Goal: Information Seeking & Learning: Learn about a topic

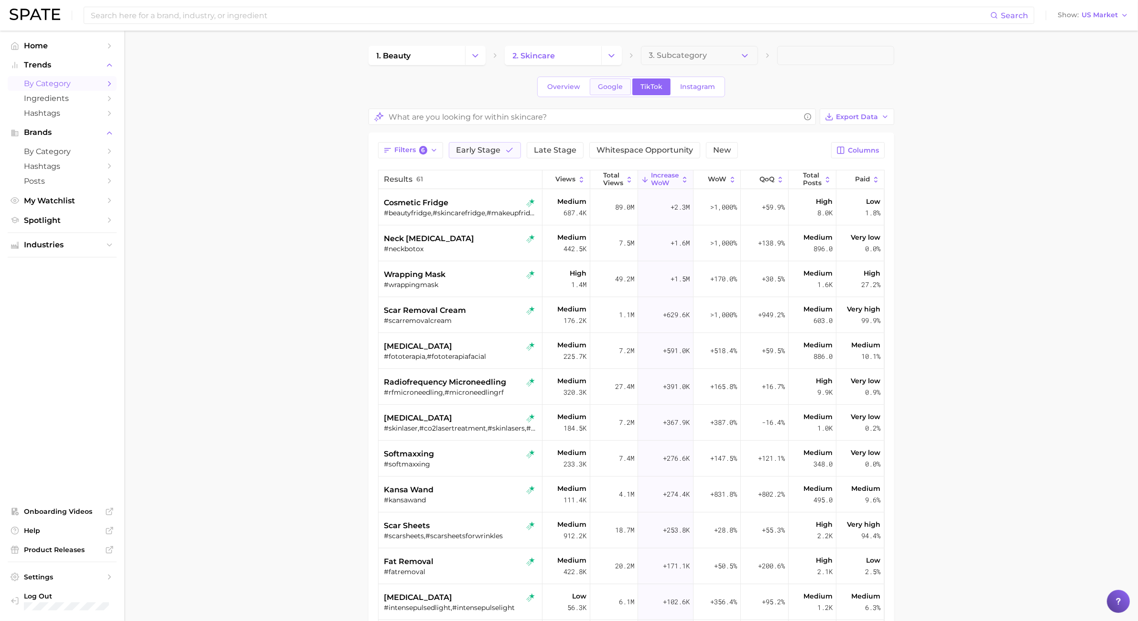
click at [592, 87] on link "Google" at bounding box center [610, 86] width 41 height 17
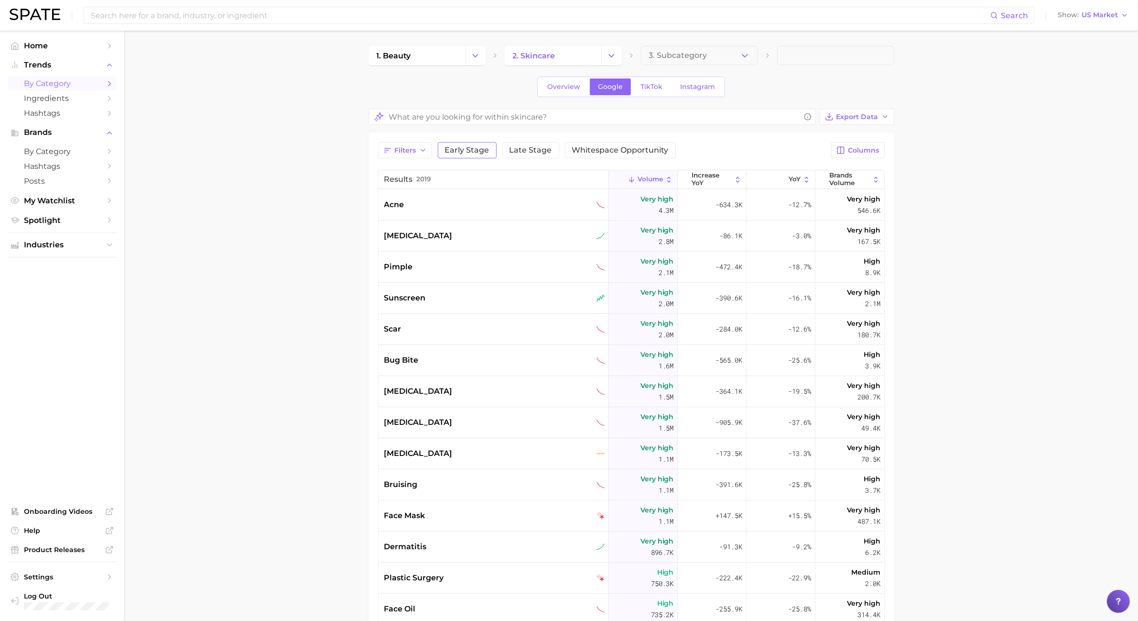
click at [481, 152] on span "Early Stage" at bounding box center [467, 150] width 44 height 8
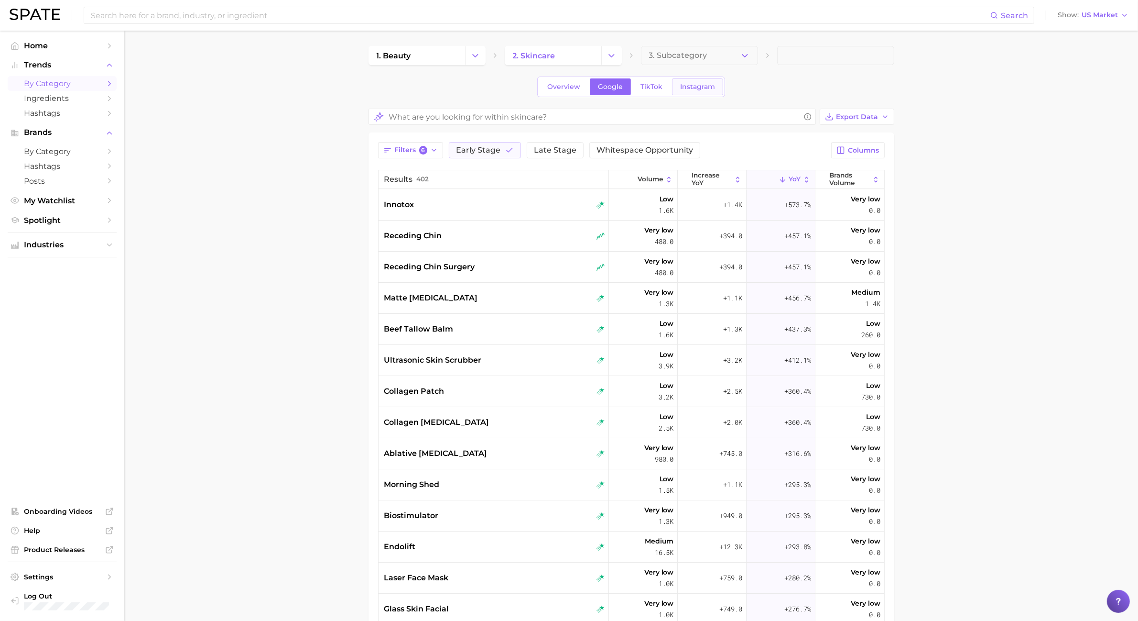
click at [685, 93] on link "Instagram" at bounding box center [697, 86] width 51 height 17
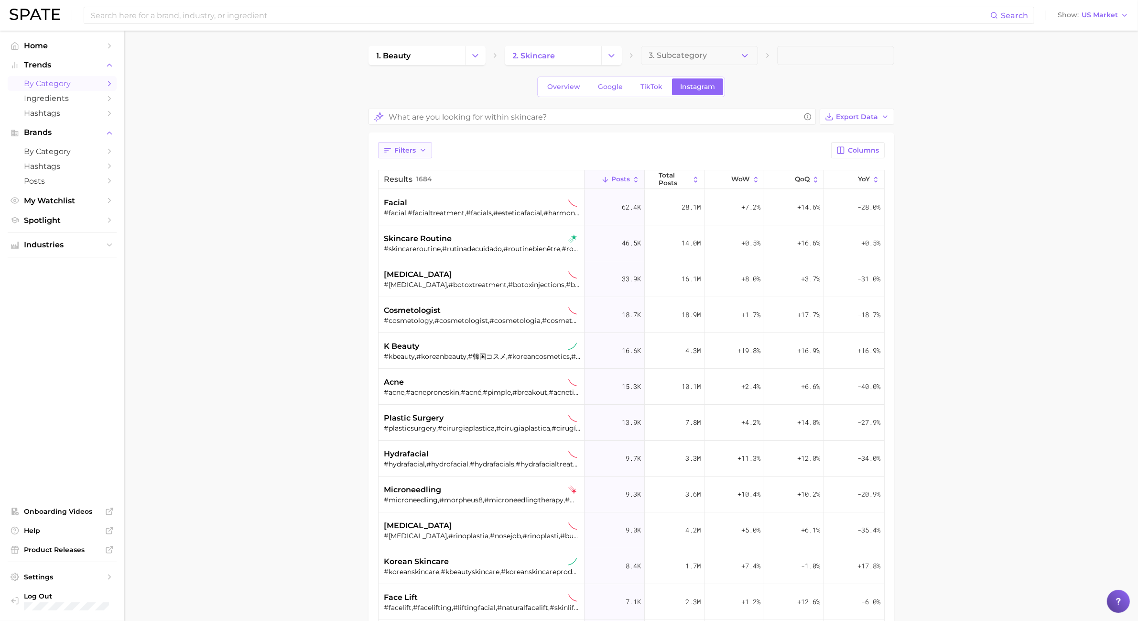
click at [394, 157] on button "Filters" at bounding box center [405, 150] width 54 height 16
click at [949, 240] on main "1. beauty 2. skincare 3. Subcategory Overview Google TikTok Instagram Export Da…" at bounding box center [631, 439] width 1014 height 817
click at [411, 149] on span "Filters" at bounding box center [406, 150] width 22 height 8
click at [424, 189] on button "sustained riser" at bounding box center [458, 188] width 149 height 15
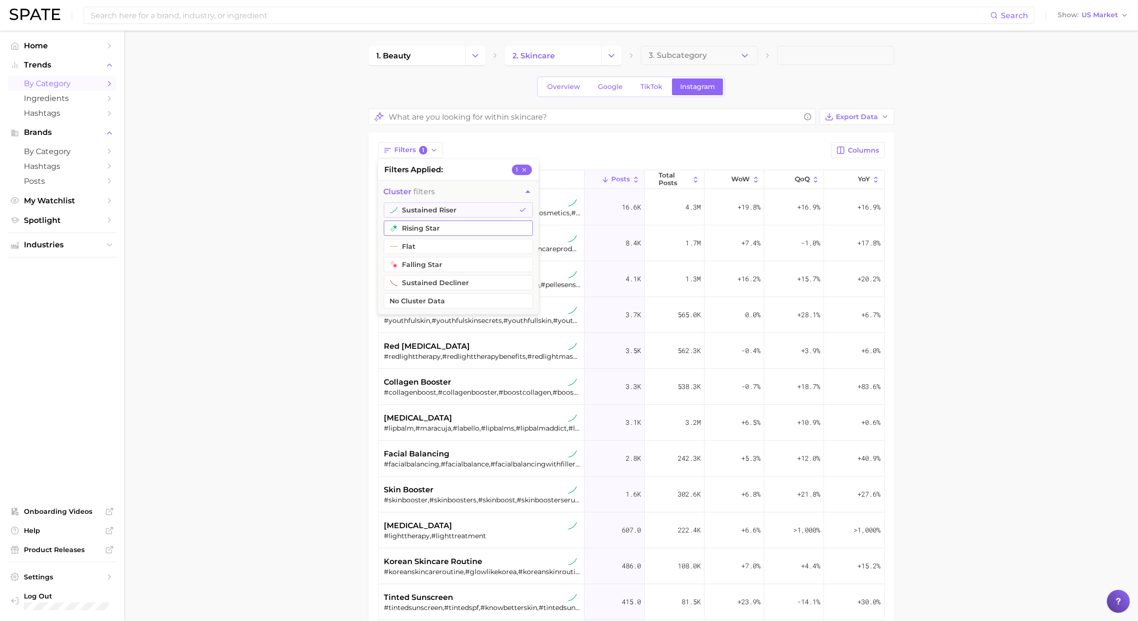
click at [421, 221] on button "rising star" at bounding box center [458, 227] width 149 height 15
click at [321, 247] on main "1. beauty 2. skincare 3. Subcategory Overview Google TikTok Instagram Export Da…" at bounding box center [631, 439] width 1014 height 817
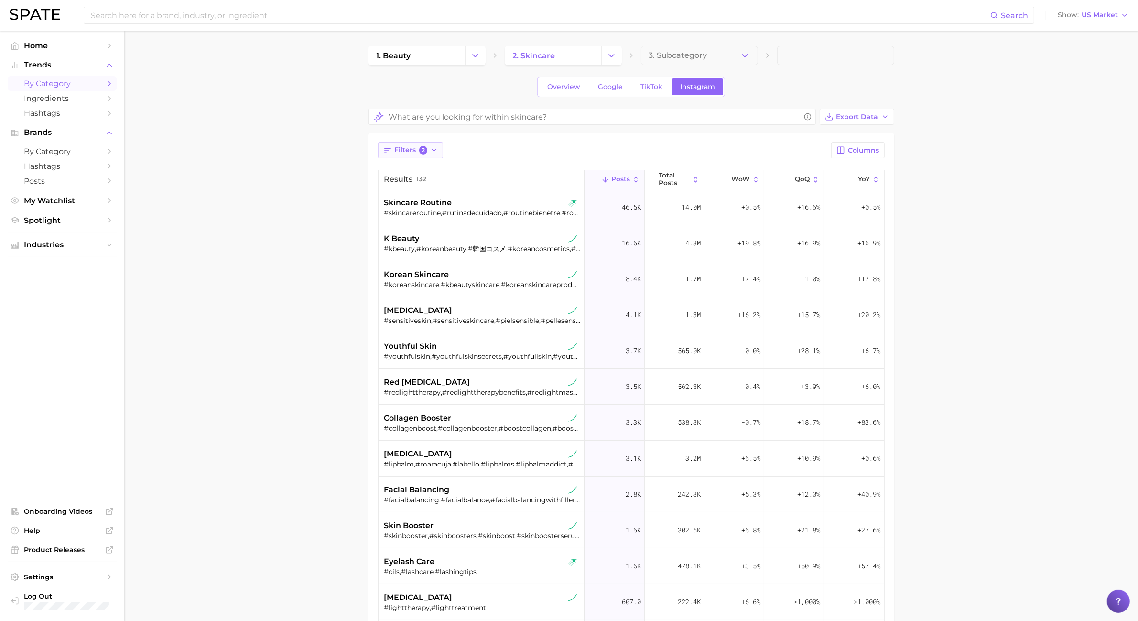
click at [379, 156] on button "Filters 2" at bounding box center [411, 150] width 66 height 16
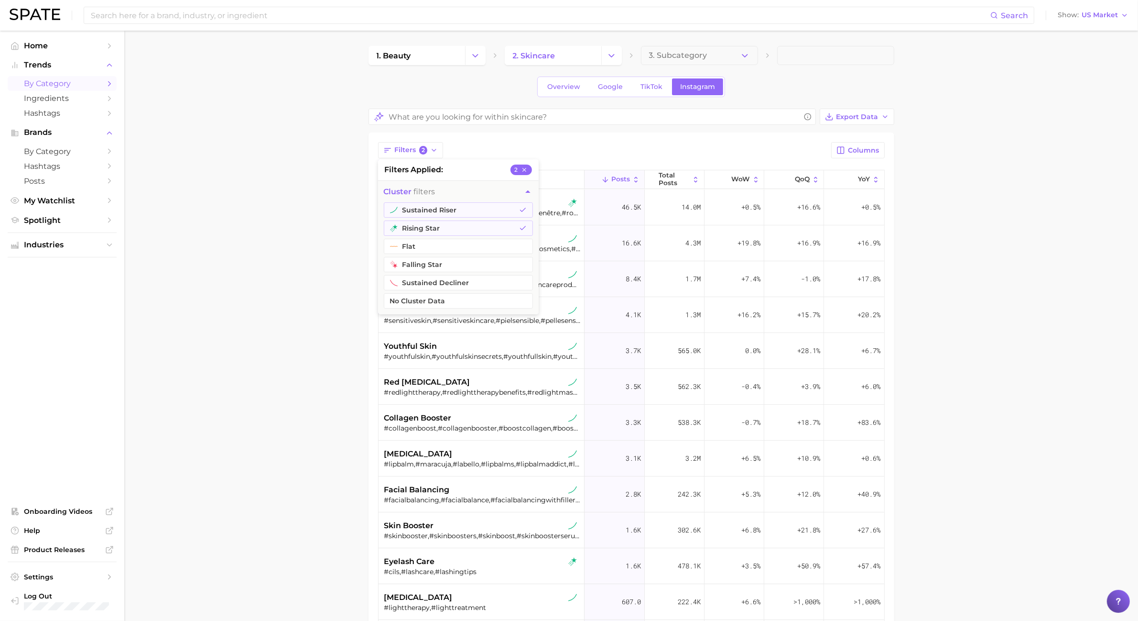
click at [524, 171] on icon "button" at bounding box center [524, 169] width 7 height 7
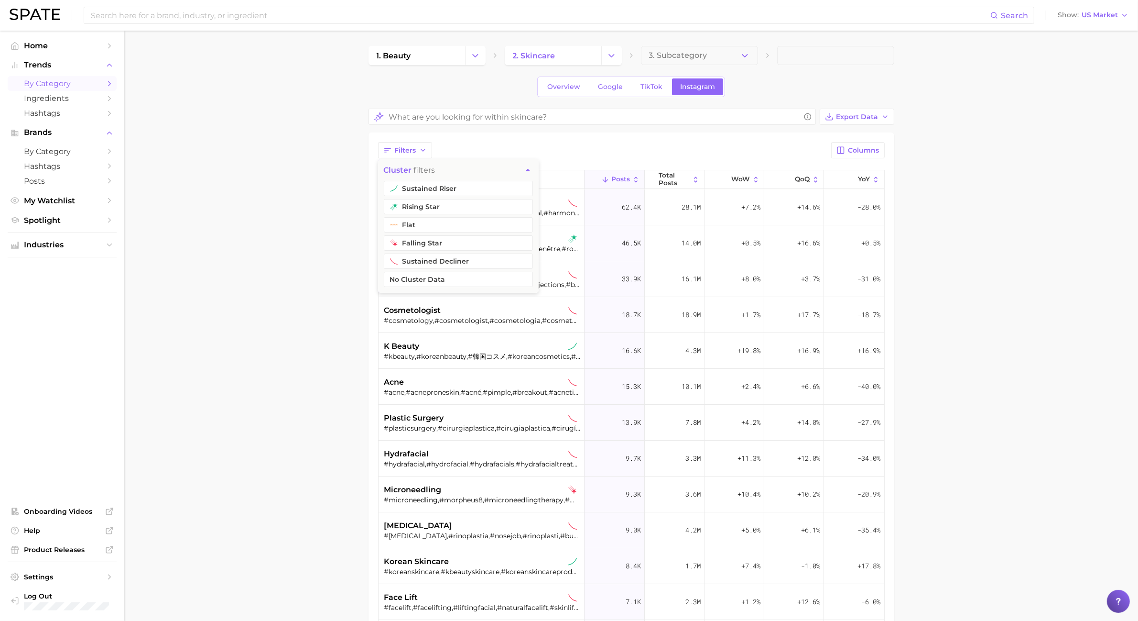
click at [261, 180] on main "1. beauty 2. skincare 3. Subcategory Overview Google TikTok Instagram Export Da…" at bounding box center [631, 439] width 1014 height 817
click at [733, 178] on span "WoW" at bounding box center [741, 179] width 19 height 8
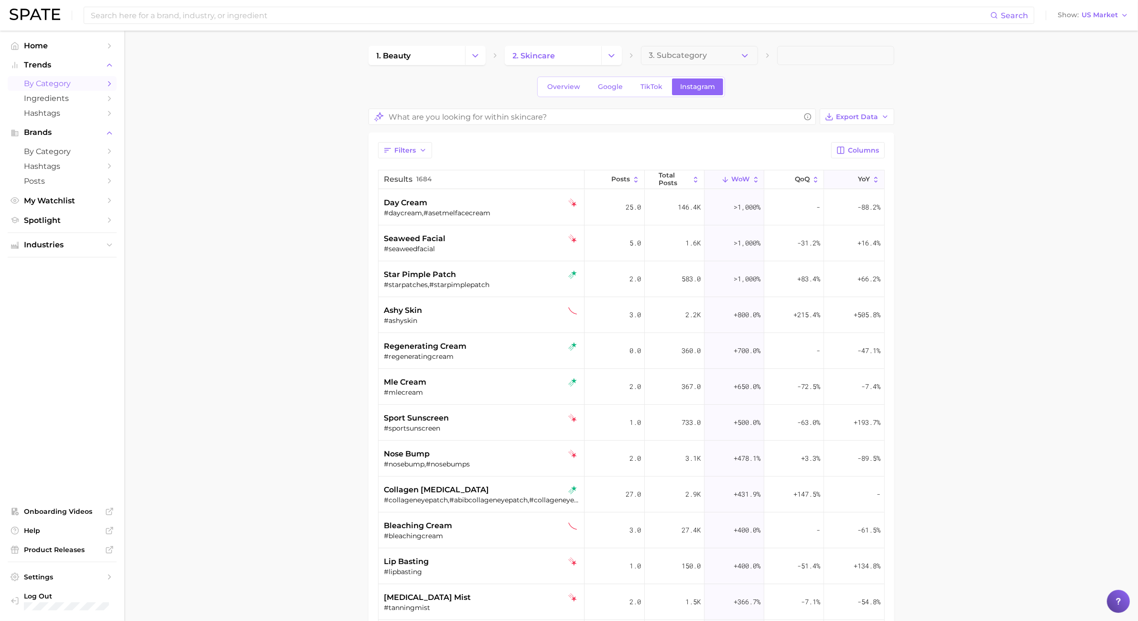
click at [848, 177] on button "YoY" at bounding box center [854, 179] width 60 height 19
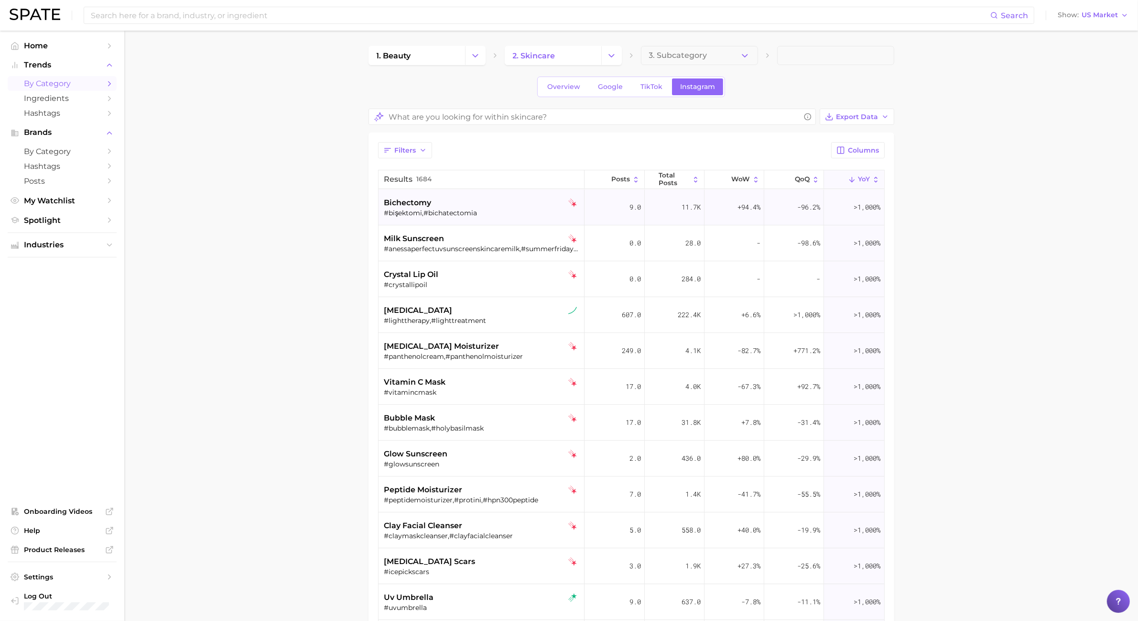
click at [493, 216] on div "#bişektomi,#bichatectomia" at bounding box center [482, 212] width 197 height 9
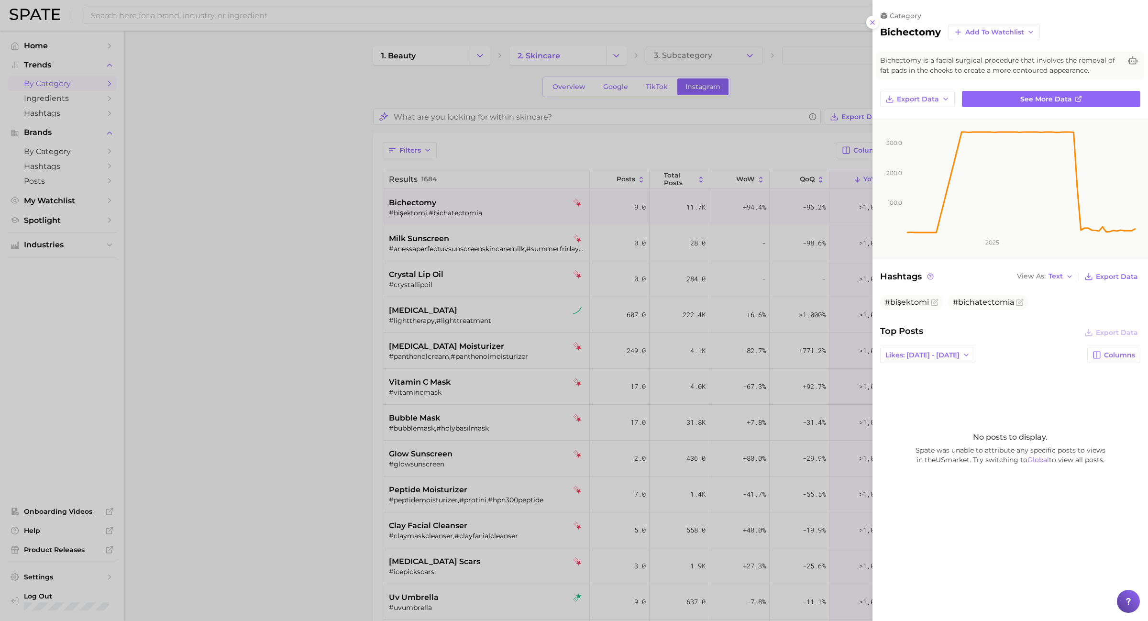
click at [291, 265] on div at bounding box center [574, 310] width 1148 height 621
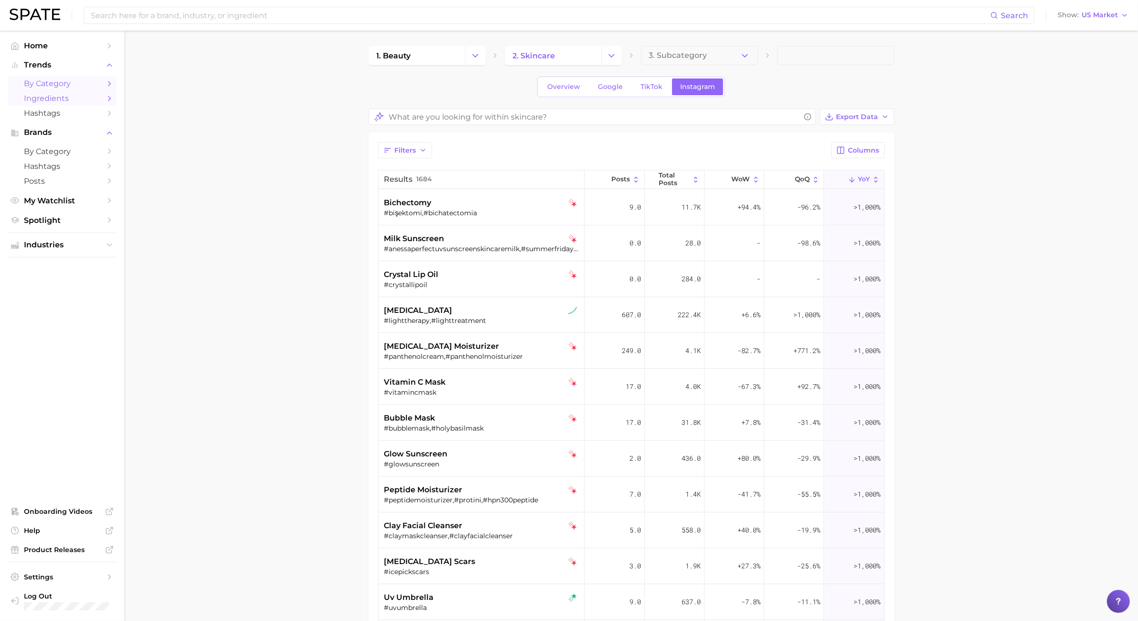
click at [72, 104] on link "Ingredients" at bounding box center [62, 98] width 109 height 15
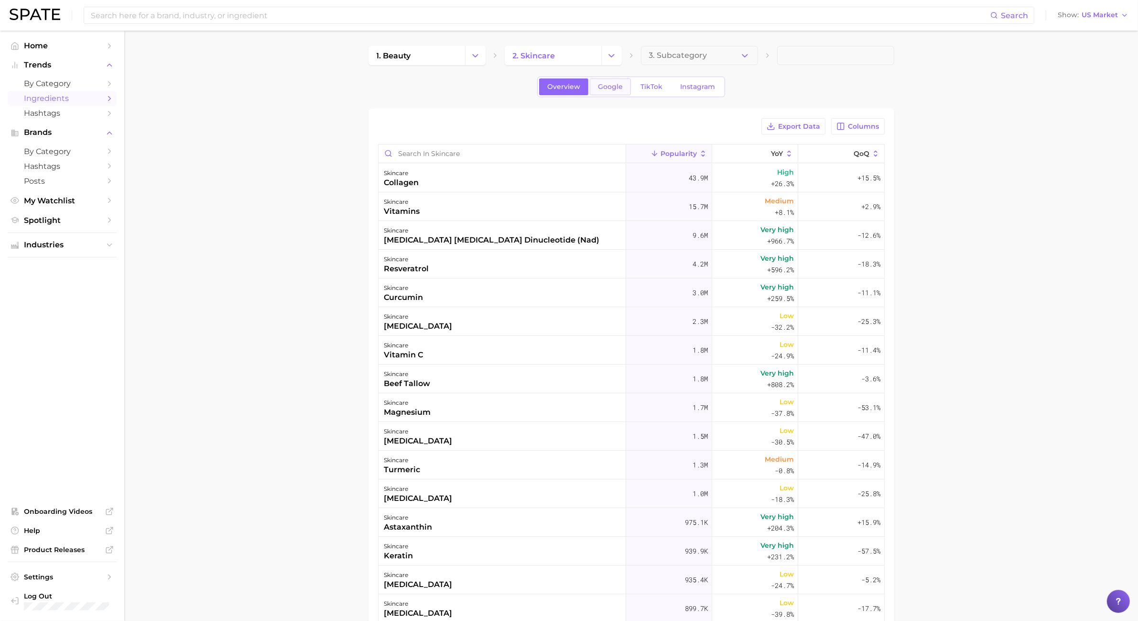
click at [619, 87] on span "Google" at bounding box center [610, 87] width 25 height 8
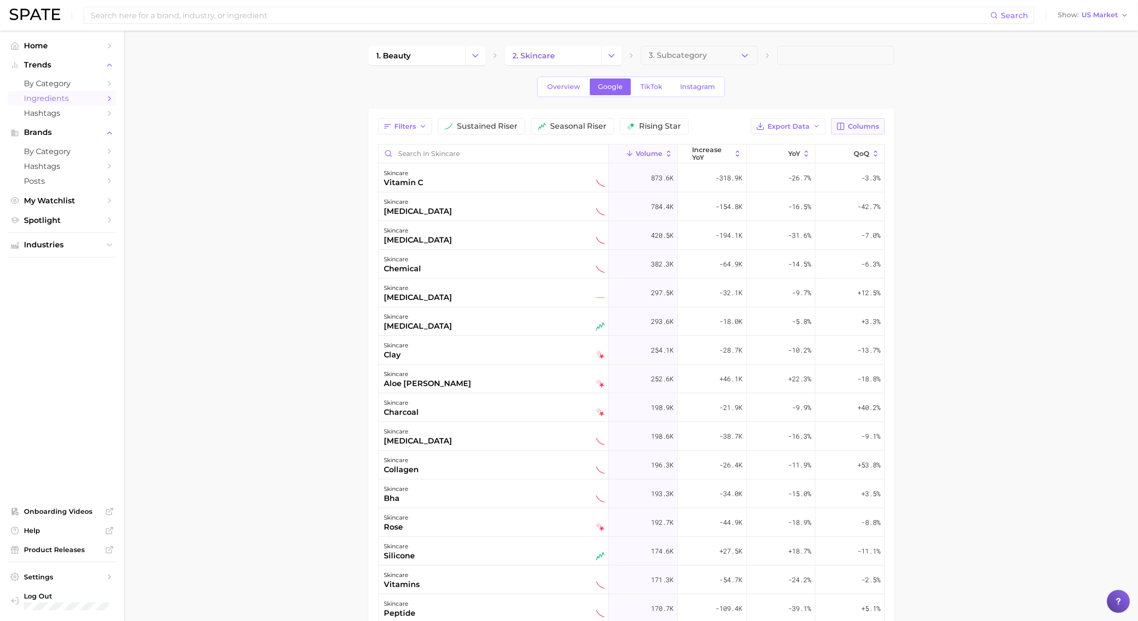
click at [881, 130] on button "Columns" at bounding box center [857, 126] width 53 height 16
click at [766, 189] on span "increase QoQ" at bounding box center [778, 192] width 53 height 8
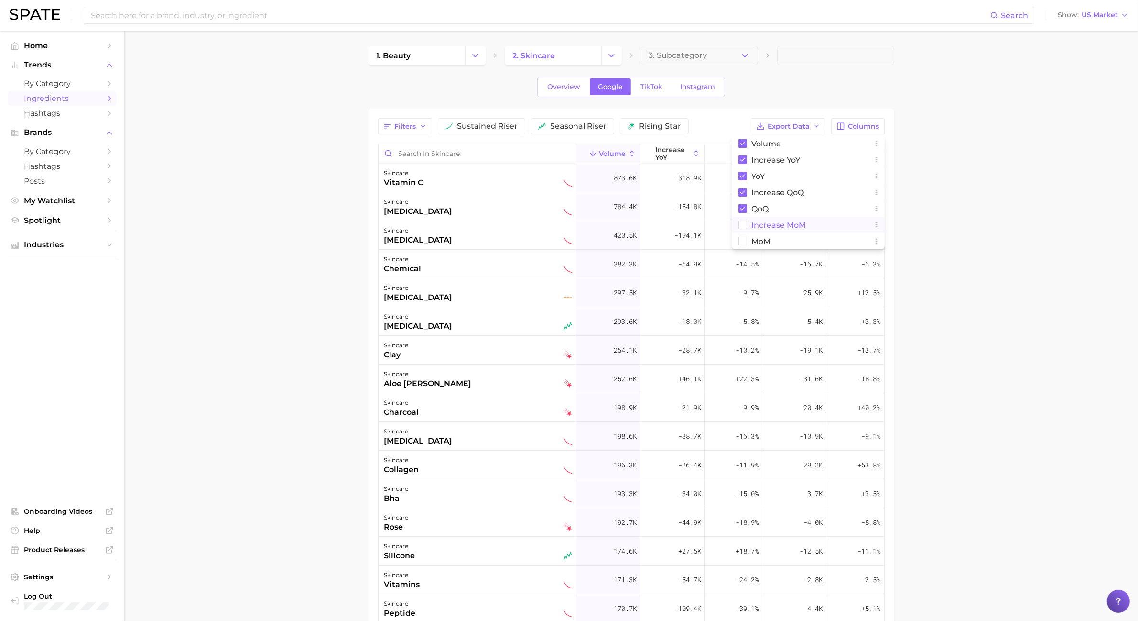
drag, startPoint x: 761, startPoint y: 218, endPoint x: 762, endPoint y: 226, distance: 8.1
click at [761, 218] on button "increase MoM" at bounding box center [808, 225] width 153 height 16
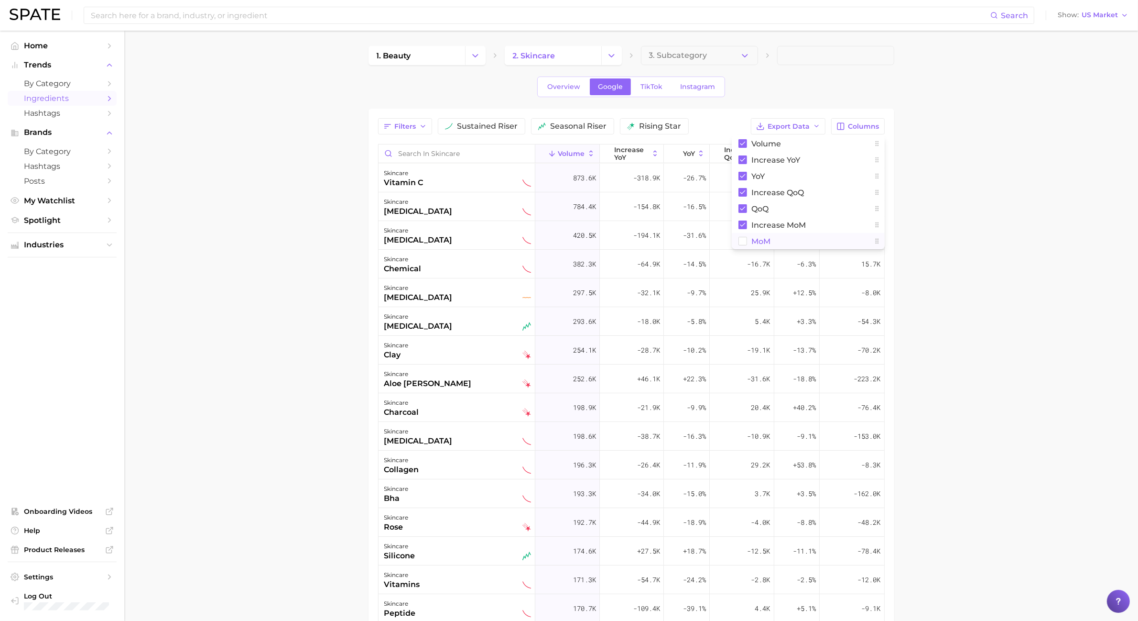
click at [761, 243] on span "MoM" at bounding box center [761, 241] width 19 height 8
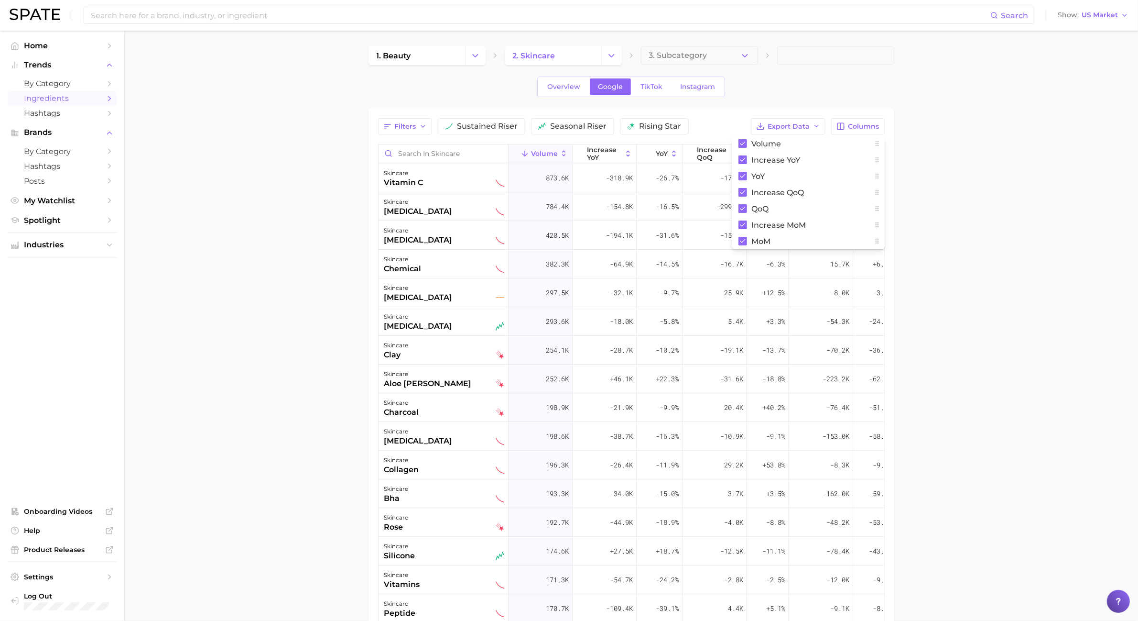
click at [910, 97] on main "1. beauty 2. skincare 3. Subcategory Overview Google TikTok Instagram Filters s…" at bounding box center [631, 426] width 1014 height 791
click at [502, 130] on span "sustained riser" at bounding box center [488, 126] width 61 height 8
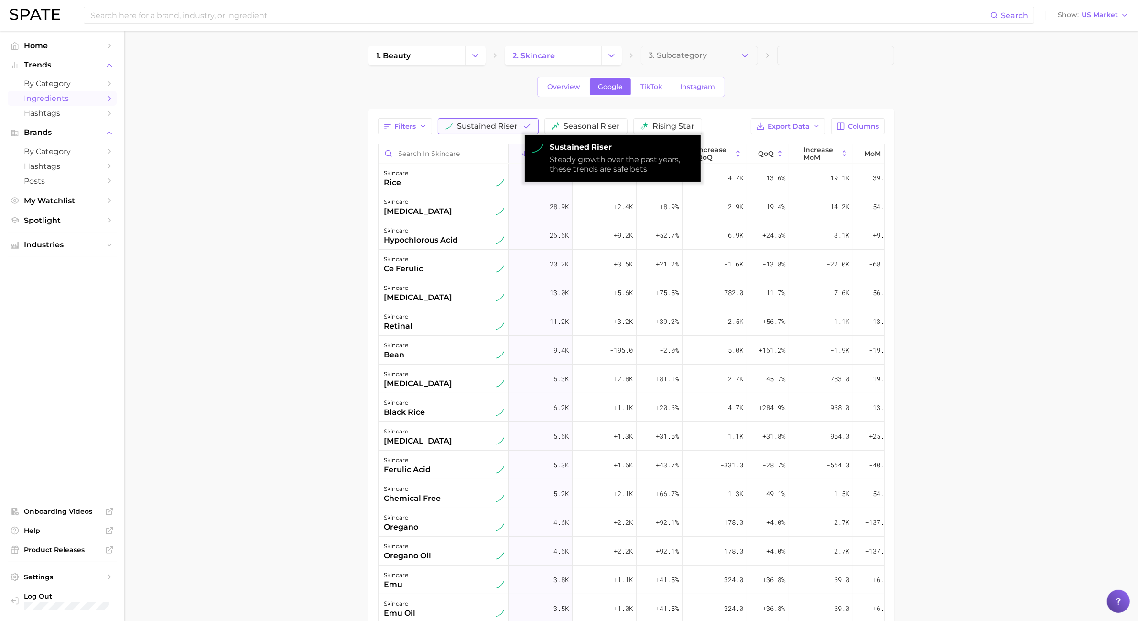
click at [502, 130] on span "sustained riser" at bounding box center [488, 126] width 61 height 8
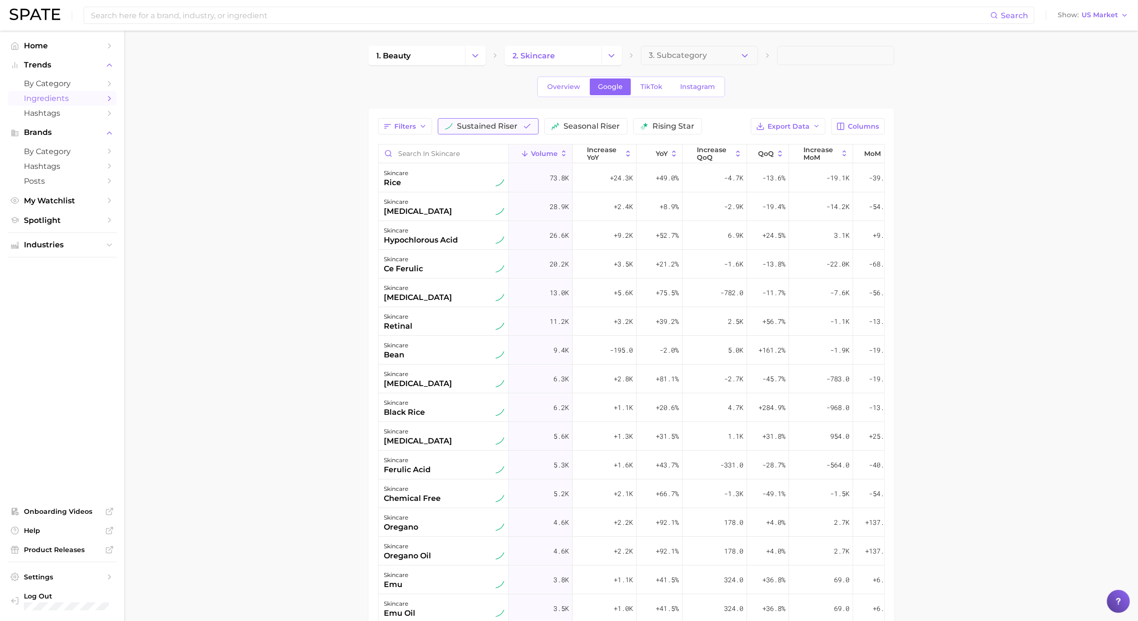
click at [534, 126] on button "sustained riser" at bounding box center [488, 126] width 101 height 16
click at [534, 126] on button "seasonal riser" at bounding box center [572, 126] width 83 height 16
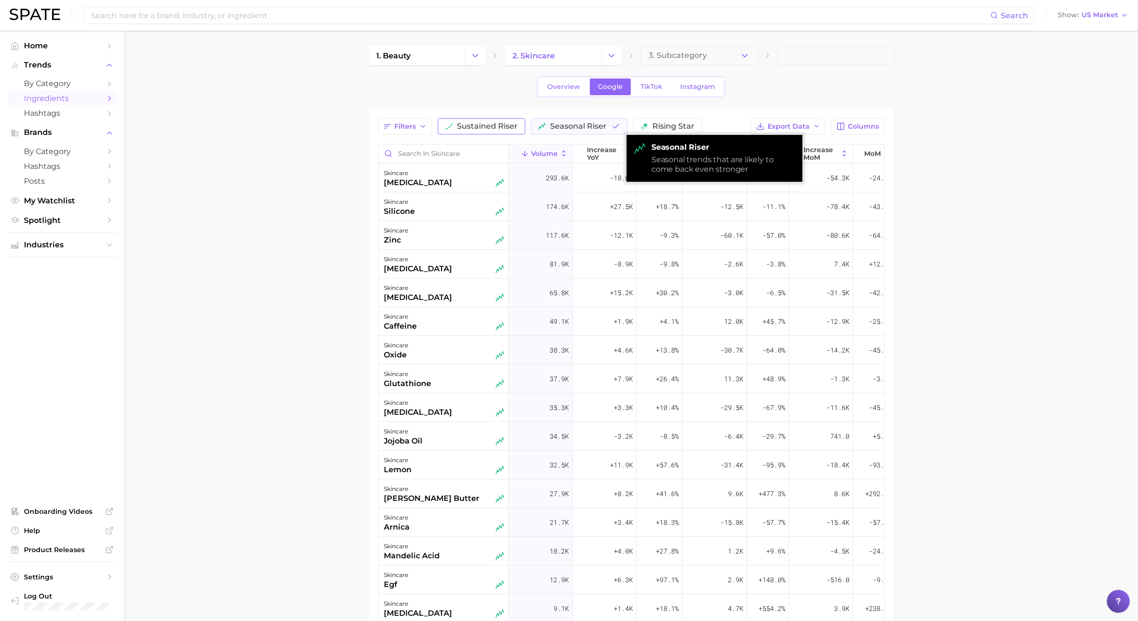
click at [534, 126] on button "seasonal riser" at bounding box center [579, 126] width 97 height 16
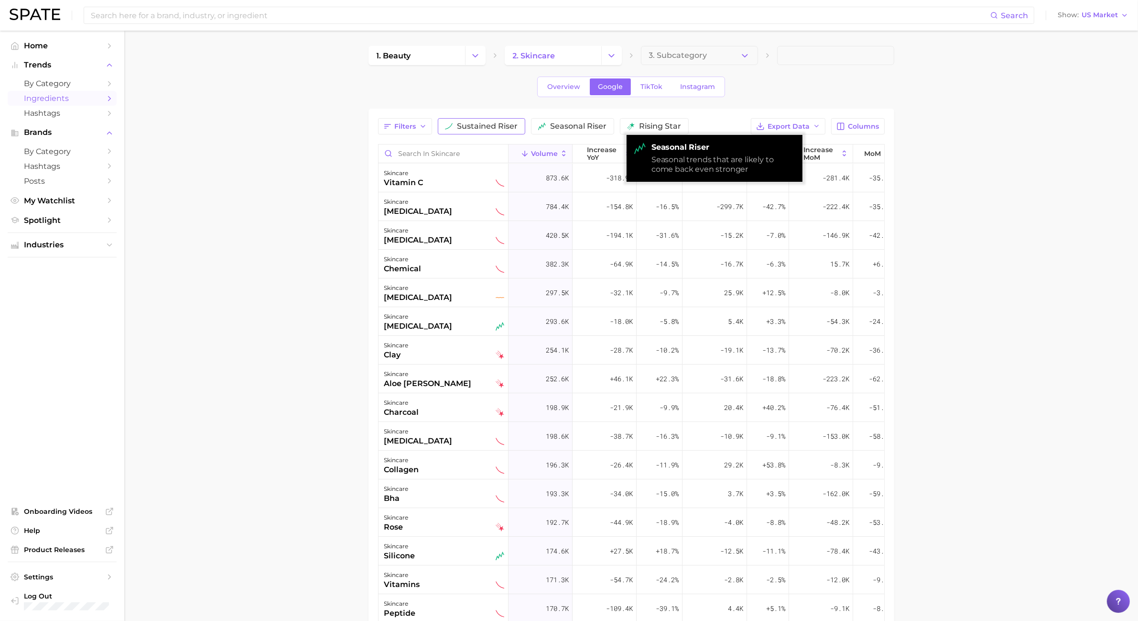
click at [483, 131] on button "sustained riser" at bounding box center [482, 126] width 88 height 16
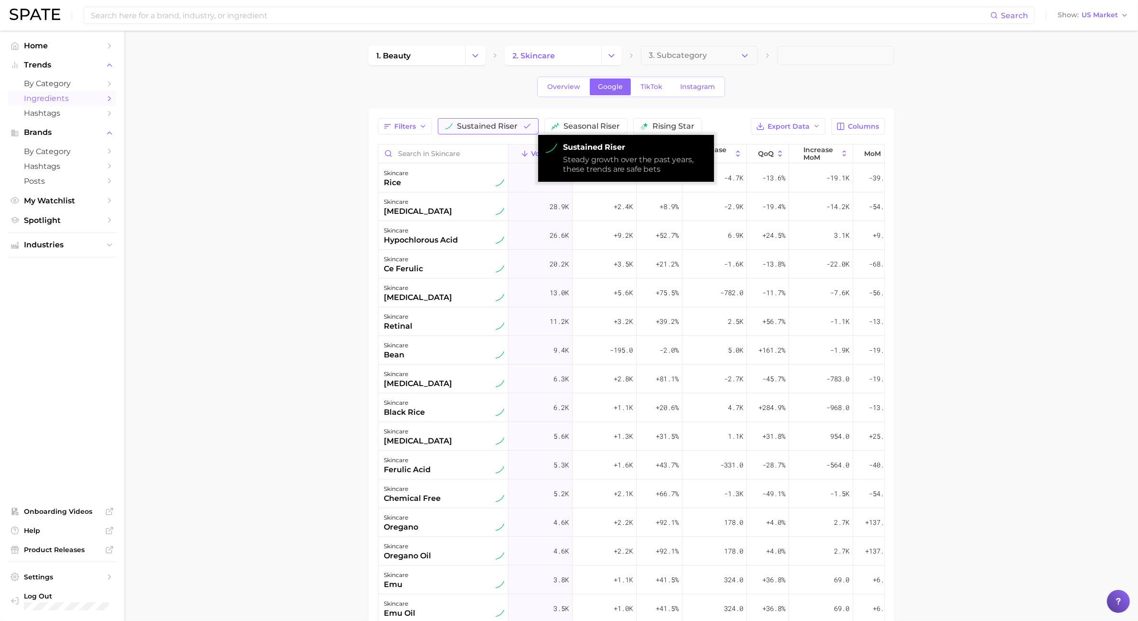
click at [483, 132] on button "sustained riser" at bounding box center [488, 126] width 101 height 16
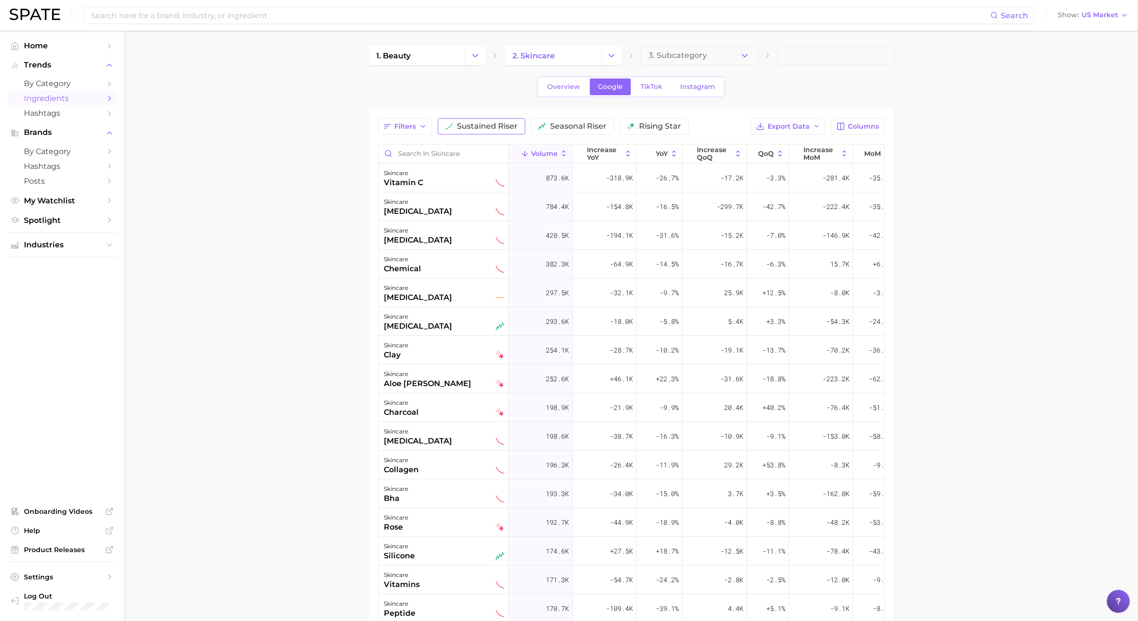
click at [516, 127] on span "sustained riser" at bounding box center [488, 126] width 61 height 8
drag, startPoint x: 682, startPoint y: 218, endPoint x: 687, endPoint y: 208, distance: 10.5
click at [613, 124] on span "seasonal riser" at bounding box center [592, 126] width 56 height 8
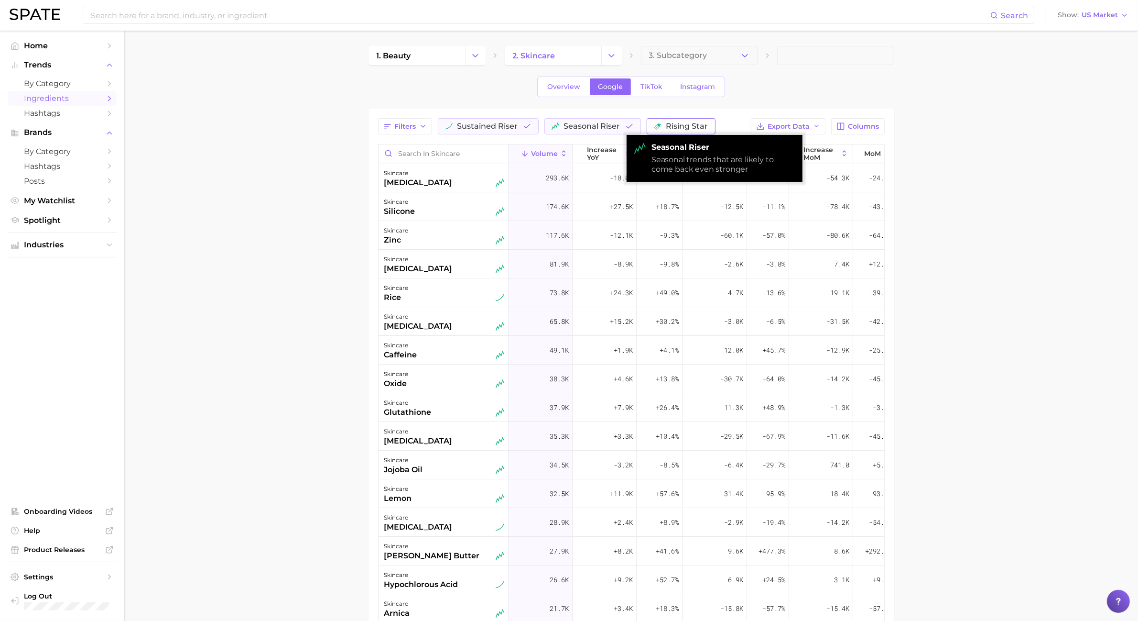
click at [672, 123] on span "rising star" at bounding box center [688, 126] width 42 height 8
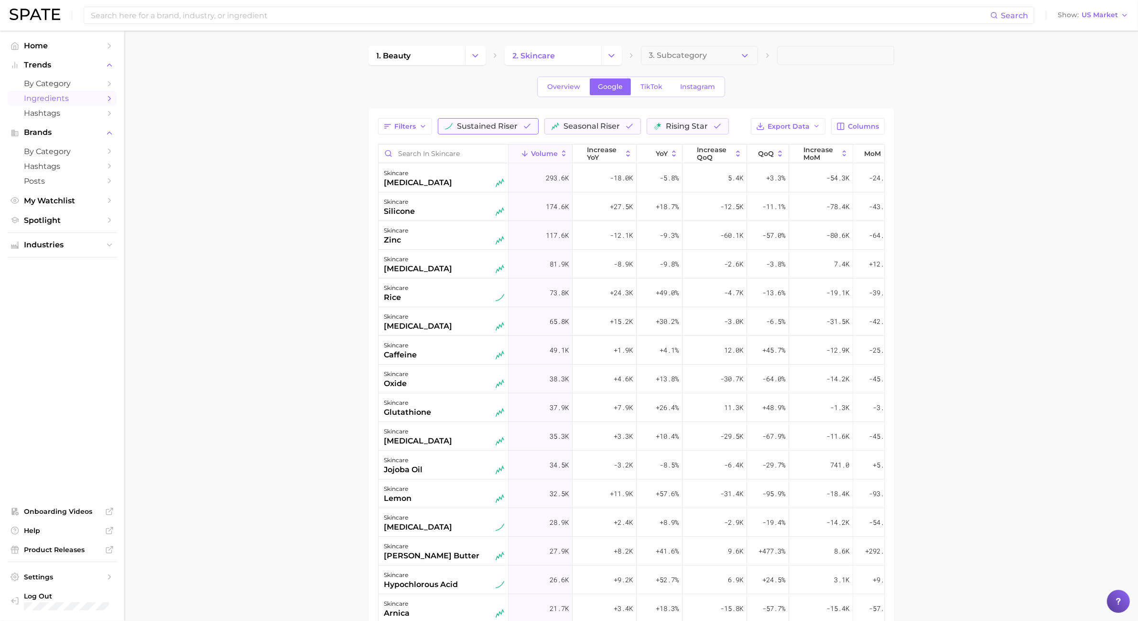
click at [481, 131] on button "sustained riser" at bounding box center [488, 126] width 101 height 16
click at [547, 129] on button "seasonal riser" at bounding box center [579, 126] width 97 height 16
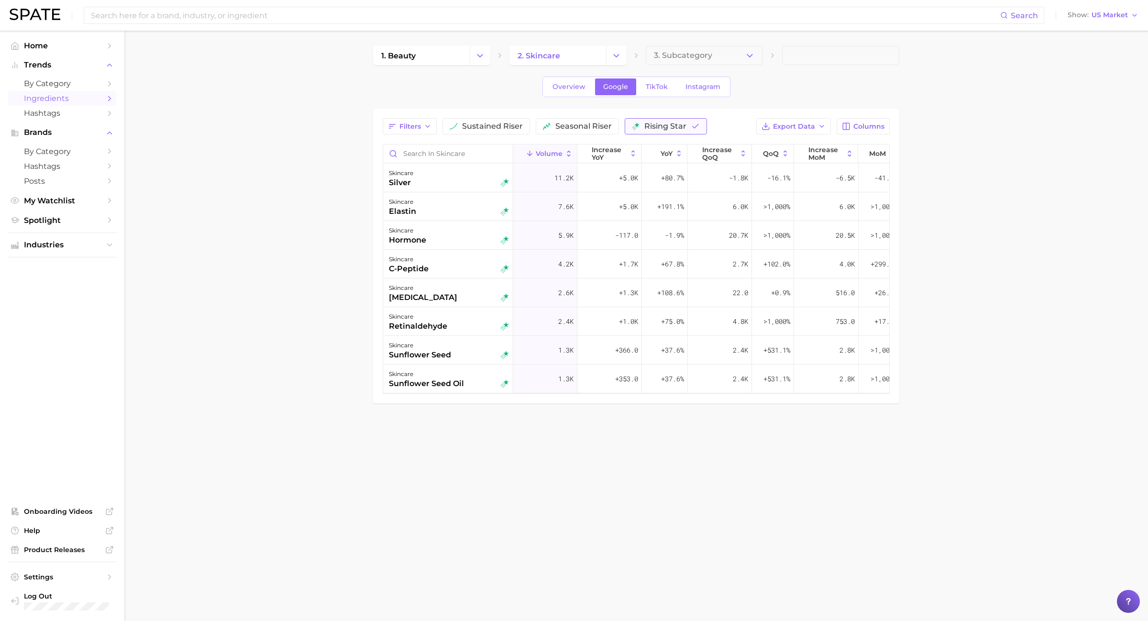
click at [642, 127] on button "rising star" at bounding box center [665, 126] width 82 height 16
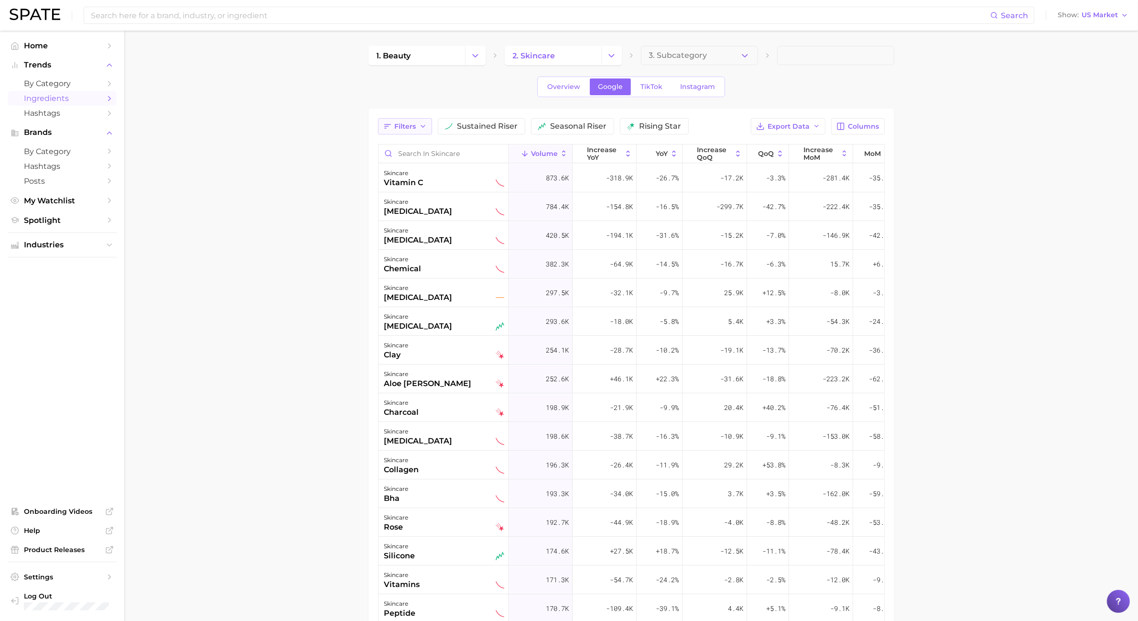
click at [403, 131] on button "Filters" at bounding box center [405, 126] width 54 height 16
click at [329, 178] on main "1. beauty 2. skincare 3. Subcategory Overview Google TikTok Instagram Filters f…" at bounding box center [631, 426] width 1014 height 791
click at [817, 127] on polyline "button" at bounding box center [817, 126] width 4 height 2
click at [780, 147] on span "Table Data CSV" at bounding box center [763, 144] width 53 height 8
